Goal: Task Accomplishment & Management: Manage account settings

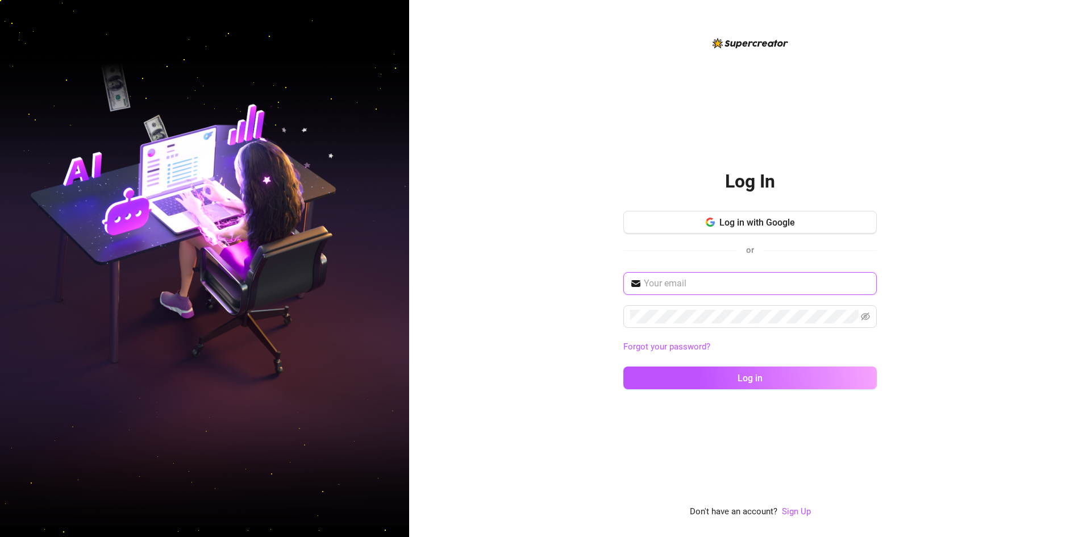
click at [672, 277] on input "text" at bounding box center [757, 284] width 226 height 14
type input "[EMAIL_ADDRESS][DOMAIN_NAME]"
click at [623, 366] on button "Log in" at bounding box center [749, 377] width 253 height 23
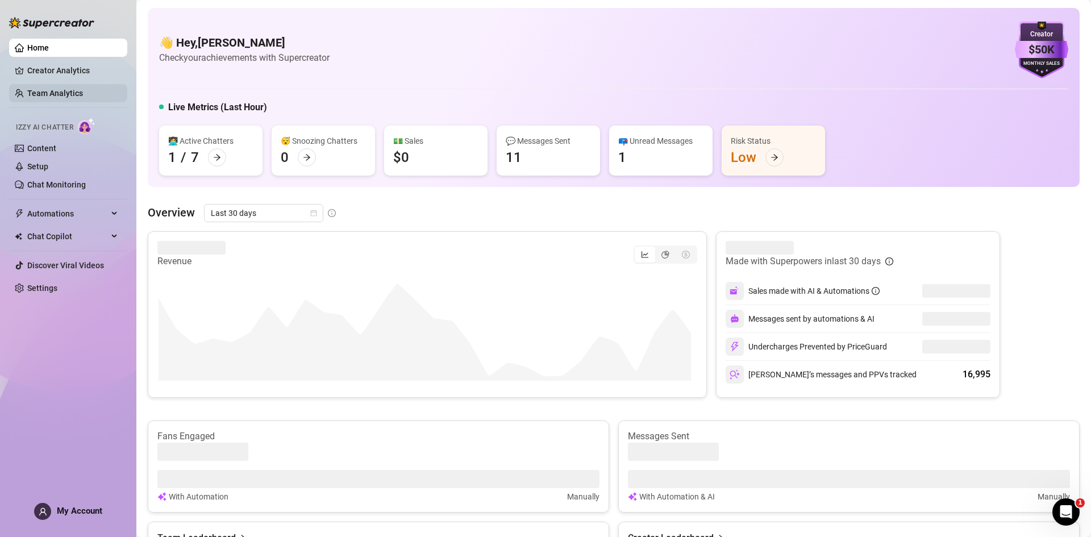
click at [52, 89] on link "Team Analytics" at bounding box center [55, 93] width 56 height 9
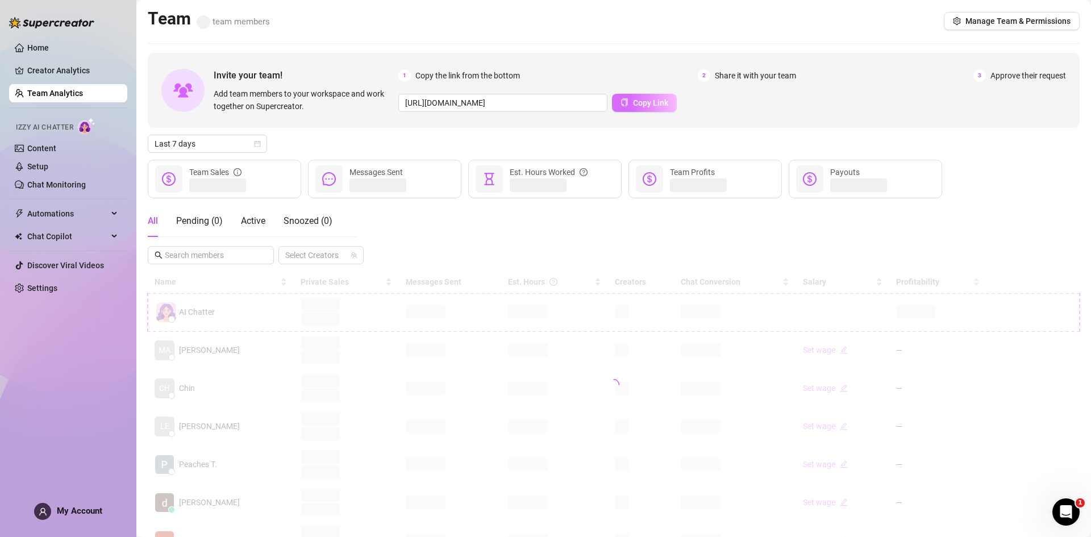
click at [647, 102] on span "Copy Link" at bounding box center [650, 102] width 35 height 9
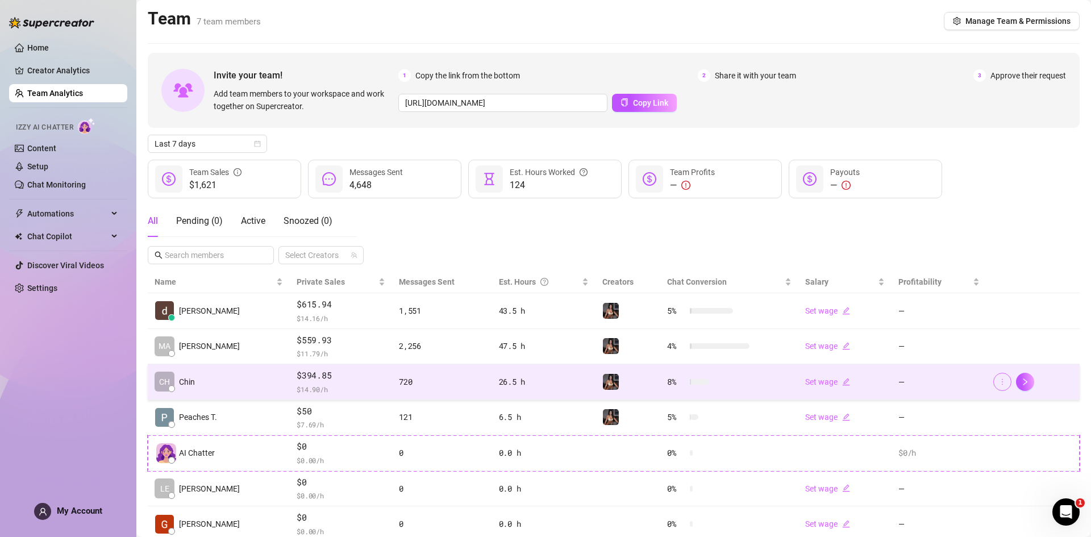
click at [993, 380] on button "button" at bounding box center [1002, 382] width 18 height 18
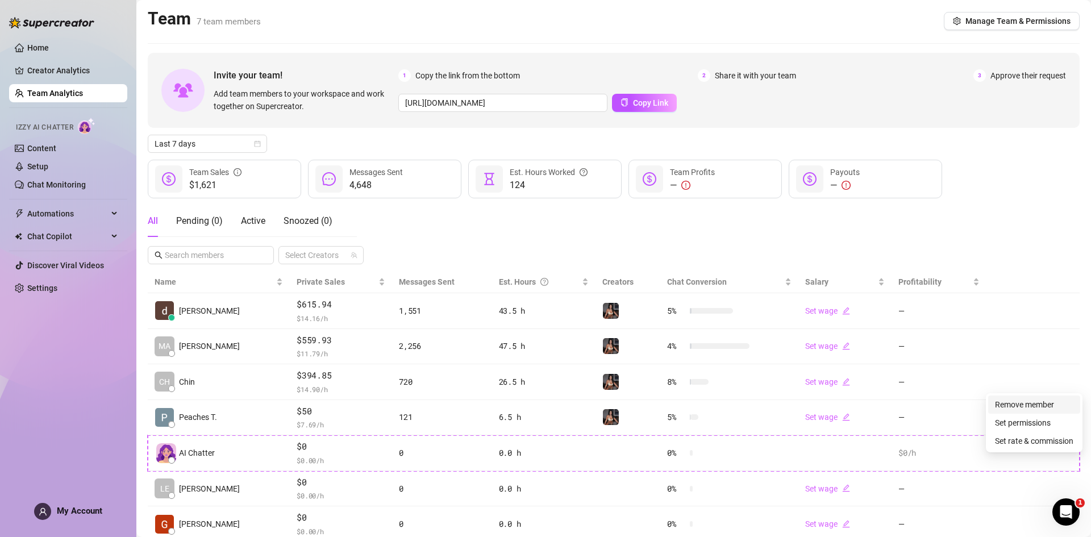
click at [995, 409] on link "Remove member" at bounding box center [1024, 404] width 59 height 9
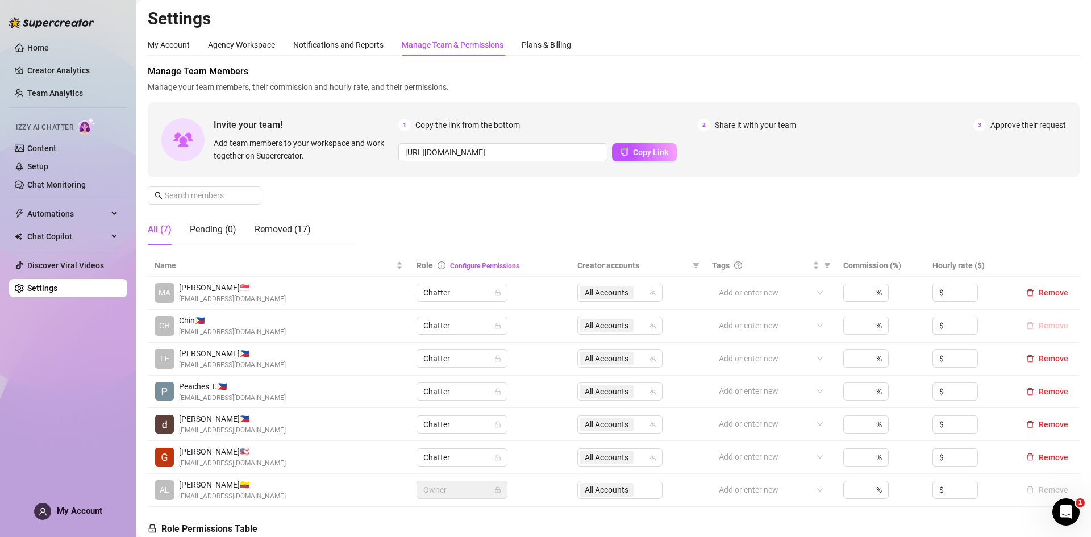
click at [1027, 329] on button "Remove" at bounding box center [1047, 326] width 51 height 14
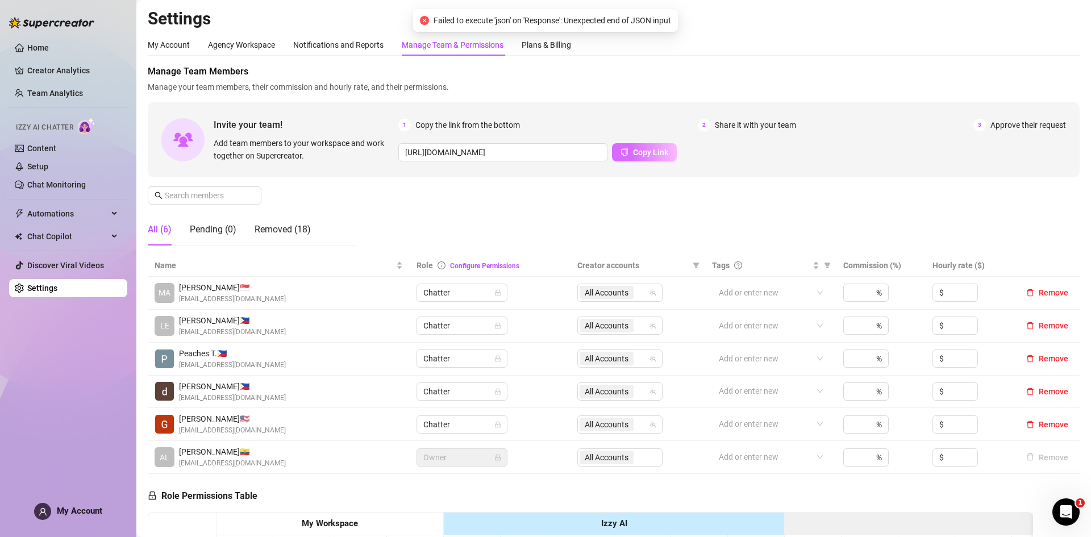
click at [644, 149] on span "Copy Link" at bounding box center [650, 152] width 35 height 9
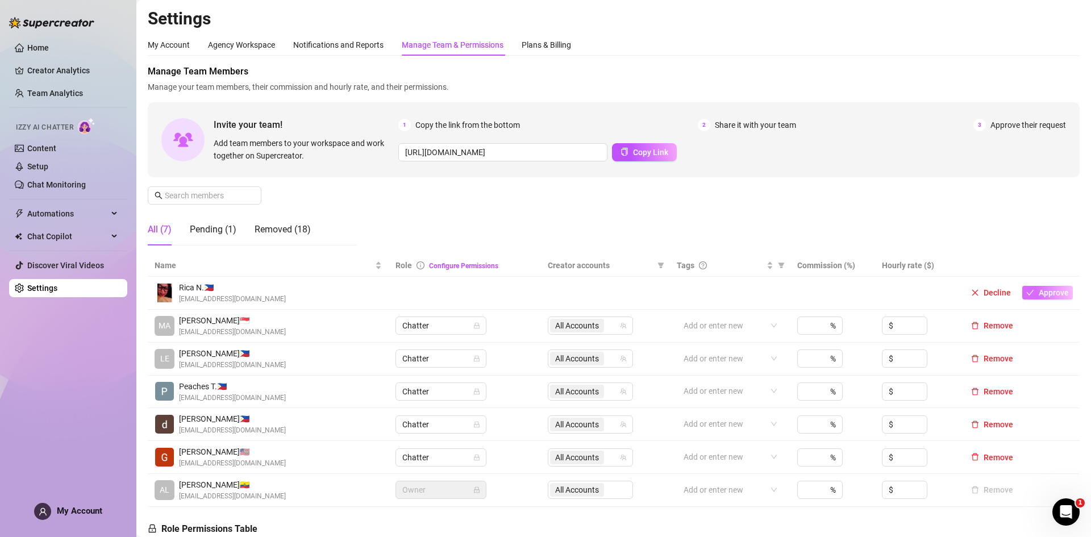
click at [1039, 294] on span "Approve" at bounding box center [1054, 292] width 30 height 9
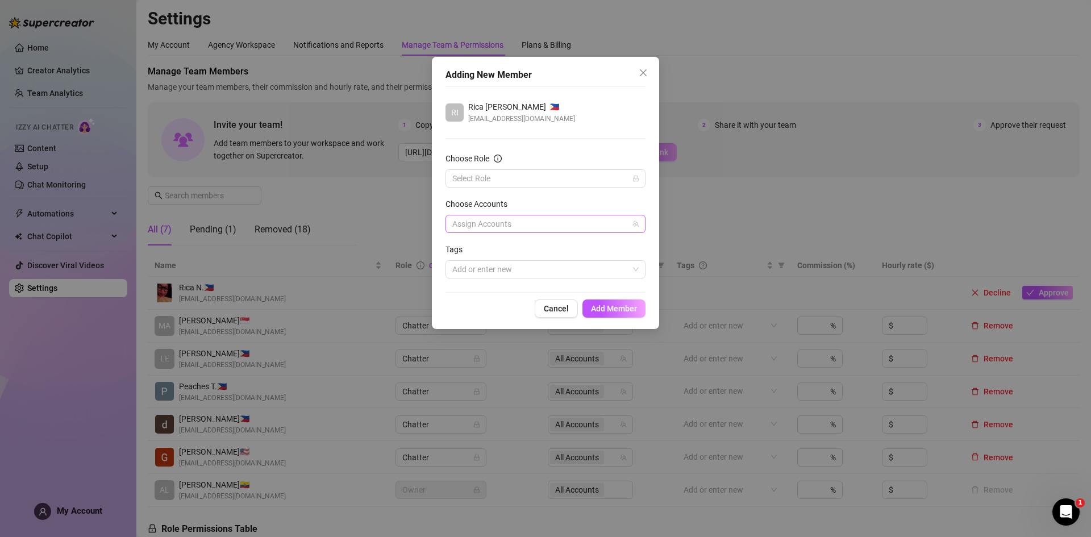
click at [535, 223] on div at bounding box center [540, 224] width 184 height 16
click at [520, 265] on span "Alyssa" at bounding box center [559, 264] width 167 height 14
checkbox input "true"
click at [518, 182] on input "Choose Role" at bounding box center [540, 178] width 176 height 17
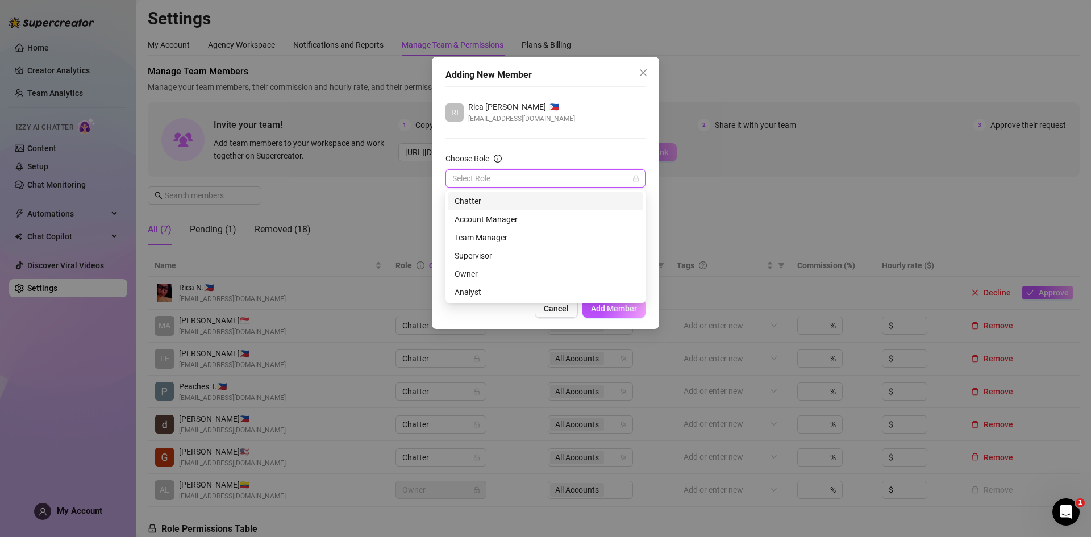
click at [524, 199] on div "Chatter" at bounding box center [546, 201] width 182 height 13
click at [606, 299] on button "Add Member" at bounding box center [613, 308] width 63 height 18
